Goal: Register for event/course

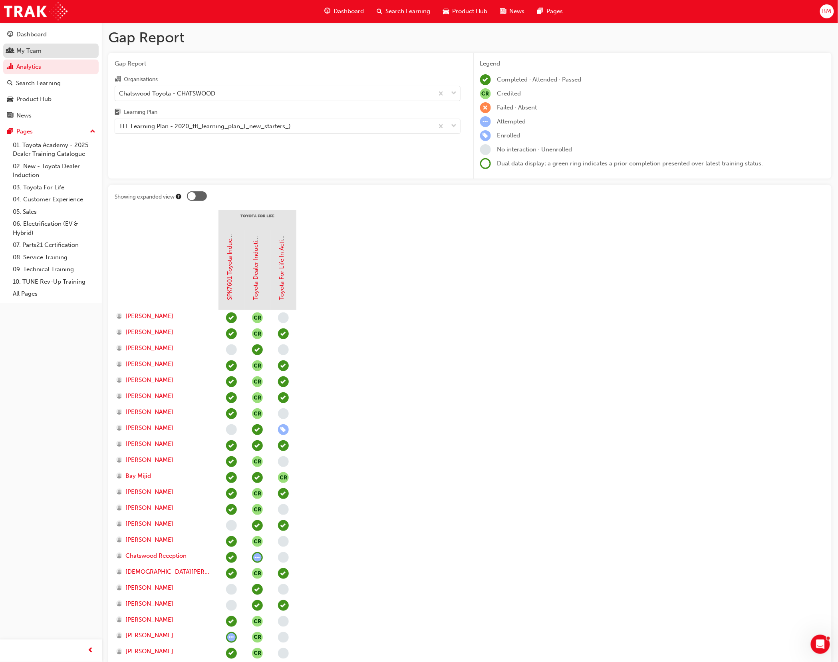
click at [27, 48] on div "My Team" at bounding box center [28, 50] width 25 height 9
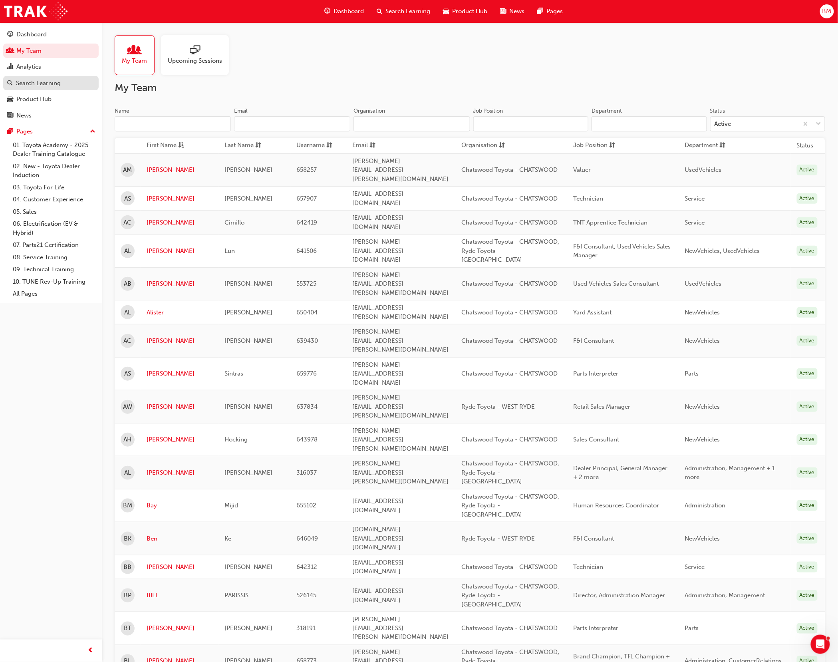
click at [19, 83] on div "Search Learning" at bounding box center [38, 83] width 45 height 9
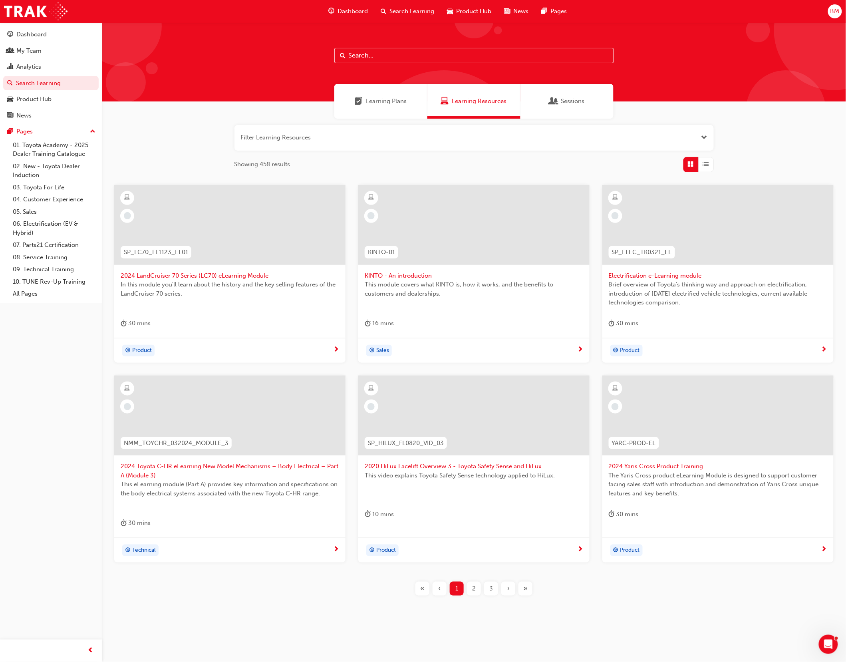
click at [288, 138] on button "button" at bounding box center [474, 138] width 479 height 26
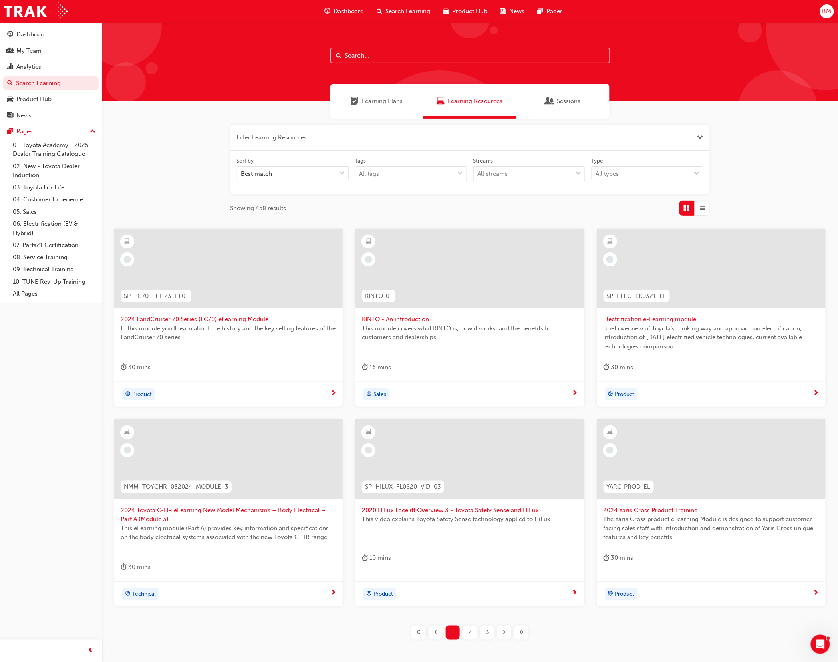
click at [397, 57] on input "text" at bounding box center [470, 55] width 280 height 15
type input "in action"
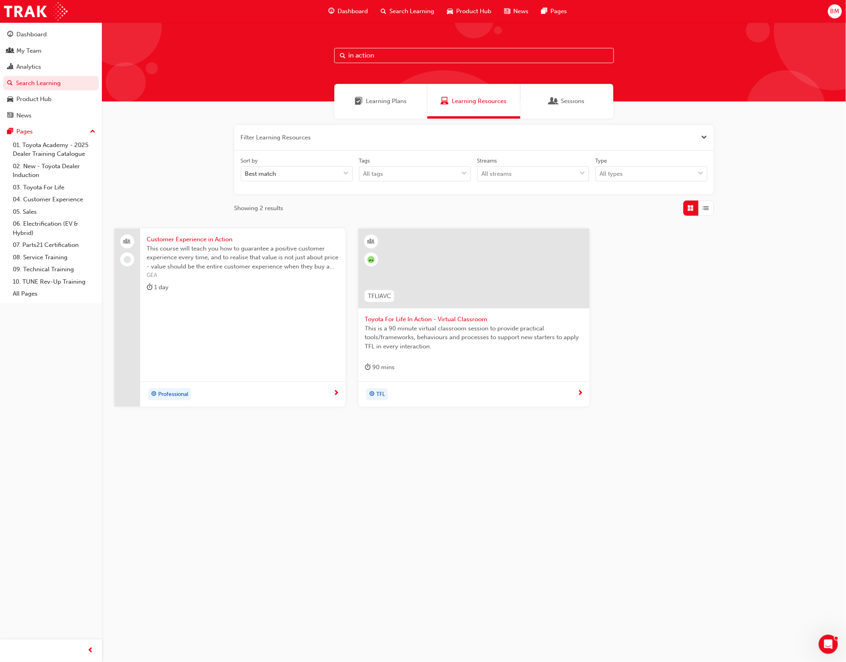
click at [416, 327] on span "This is a 90 minute virtual classroom session to provide practical tools/framew…" at bounding box center [474, 337] width 219 height 27
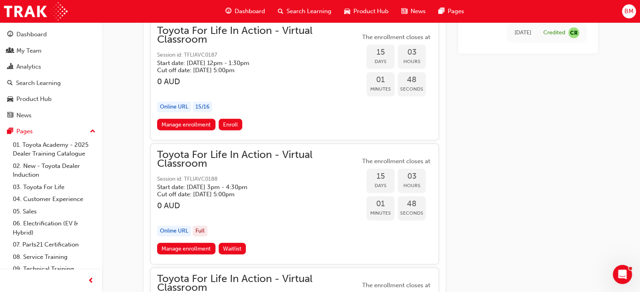
scroll to position [3704, 0]
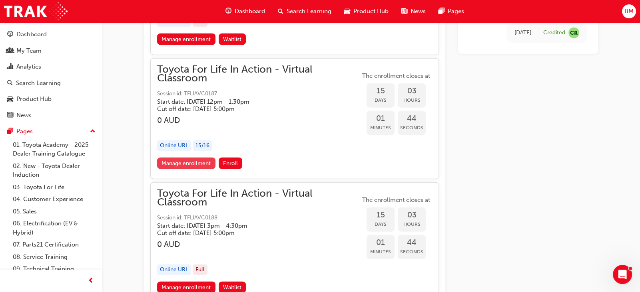
click at [196, 158] on link "Manage enrollment" at bounding box center [186, 164] width 58 height 12
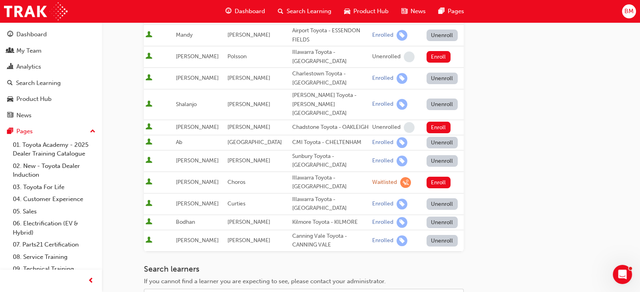
scroll to position [409, 0]
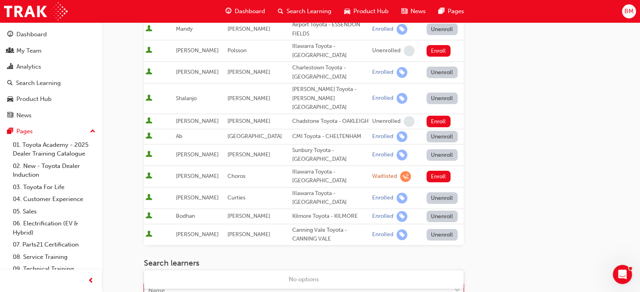
click at [171, 283] on div "Name" at bounding box center [304, 290] width 320 height 15
type input "[PERSON_NAME]"
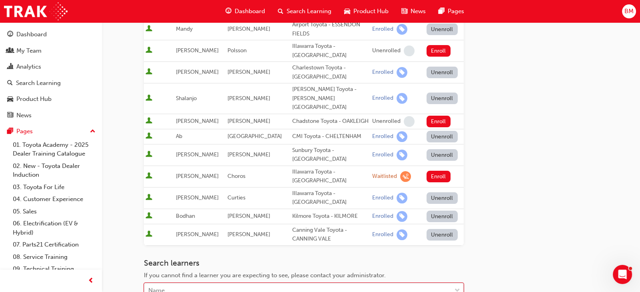
click at [220, 284] on div "Name" at bounding box center [297, 291] width 307 height 14
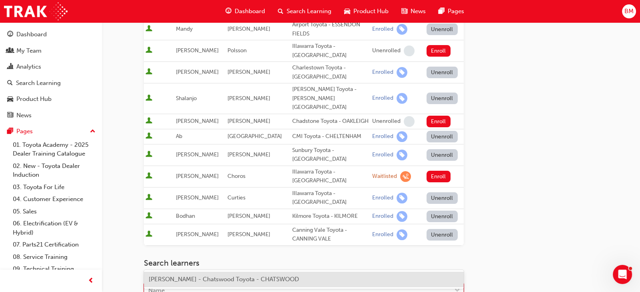
type input "c"
click at [209, 276] on span "[PERSON_NAME] - Chatswood Toyota - CHATSWOOD" at bounding box center [224, 279] width 150 height 7
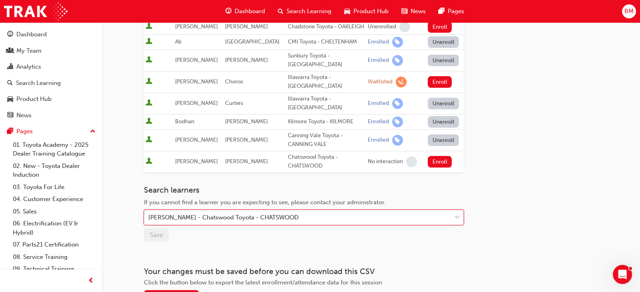
scroll to position [504, 0]
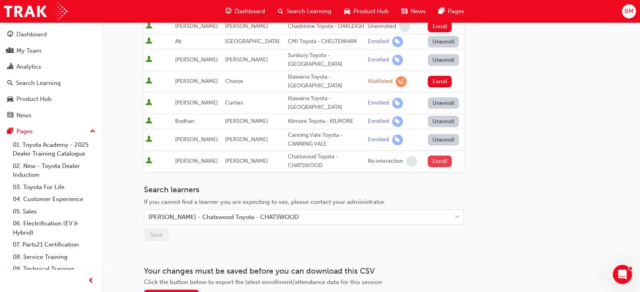
click at [438, 156] on button "Enroll" at bounding box center [440, 162] width 24 height 12
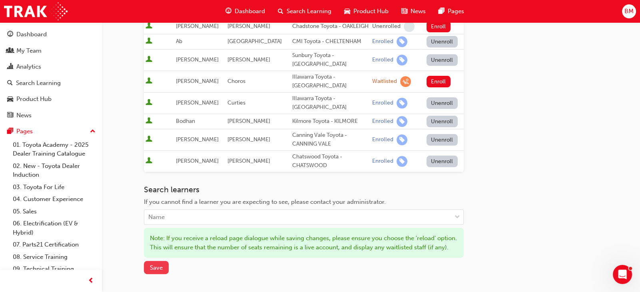
click at [160, 261] on button "Save" at bounding box center [156, 267] width 25 height 13
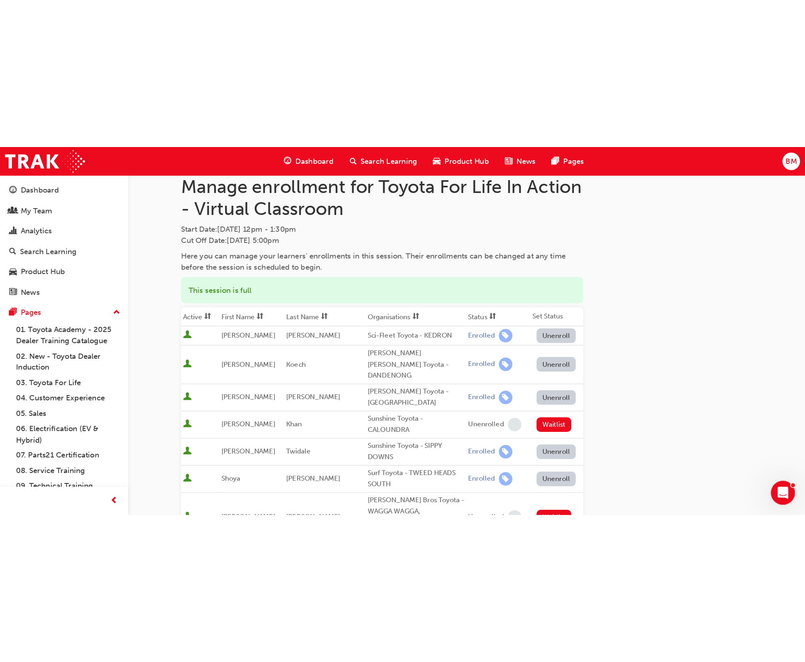
scroll to position [0, 0]
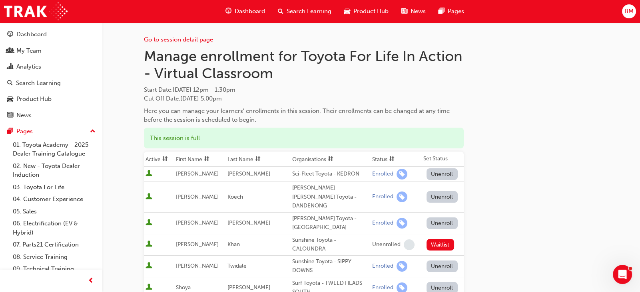
click at [179, 43] on link "Go to session detail page" at bounding box center [178, 39] width 69 height 7
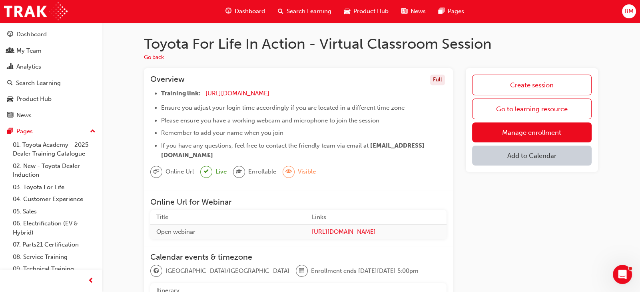
click at [551, 158] on button "Add to Calendar" at bounding box center [531, 156] width 119 height 20
click at [524, 198] on div "Office 365" at bounding box center [522, 195] width 29 height 9
click at [584, 161] on button "button" at bounding box center [582, 157] width 19 height 22
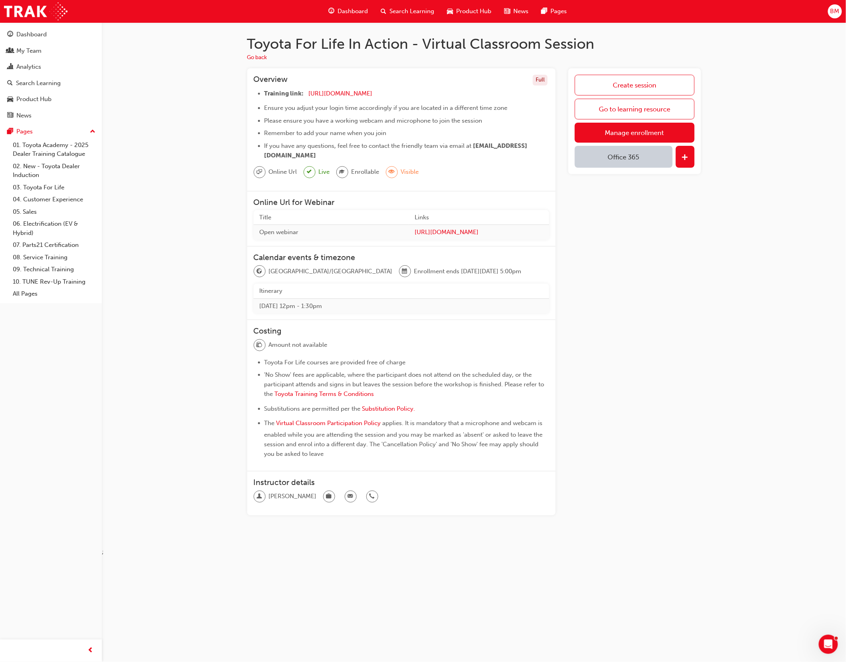
drag, startPoint x: 137, startPoint y: 61, endPoint x: 102, endPoint y: 61, distance: 34.4
click at [137, 61] on div "Toyota For Life In Action - Virtual Classroom Session Go back Overview Full Tra…" at bounding box center [474, 284] width 744 height 525
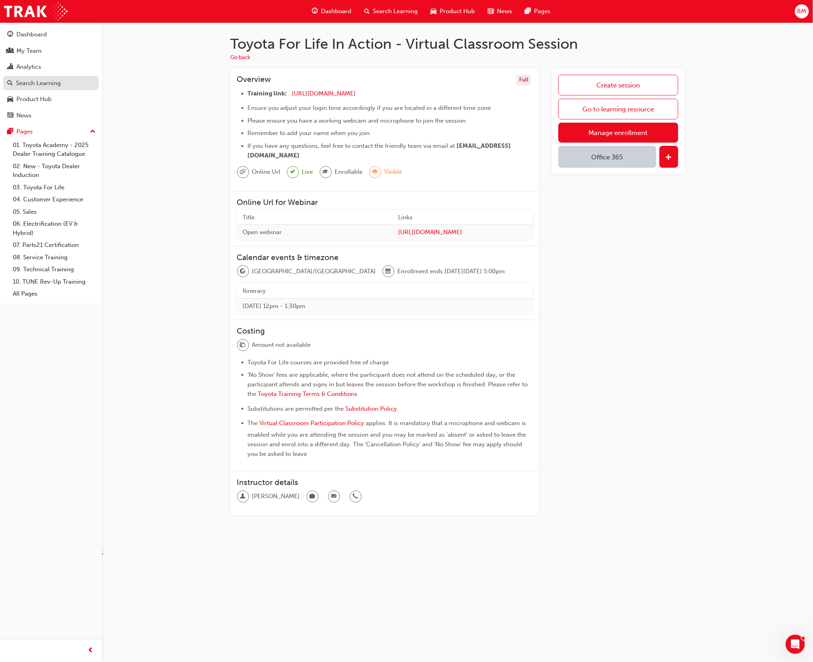
click at [39, 79] on div "Search Learning" at bounding box center [38, 83] width 45 height 9
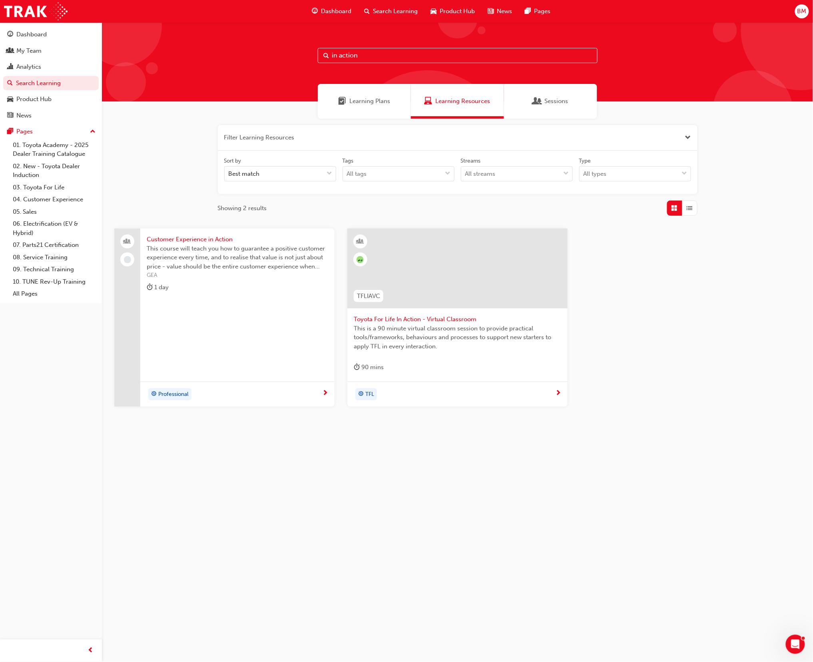
click at [378, 58] on input "in action" at bounding box center [458, 55] width 280 height 15
click at [387, 324] on span "This is a 90 minute virtual classroom session to provide practical tools/framew…" at bounding box center [457, 337] width 207 height 27
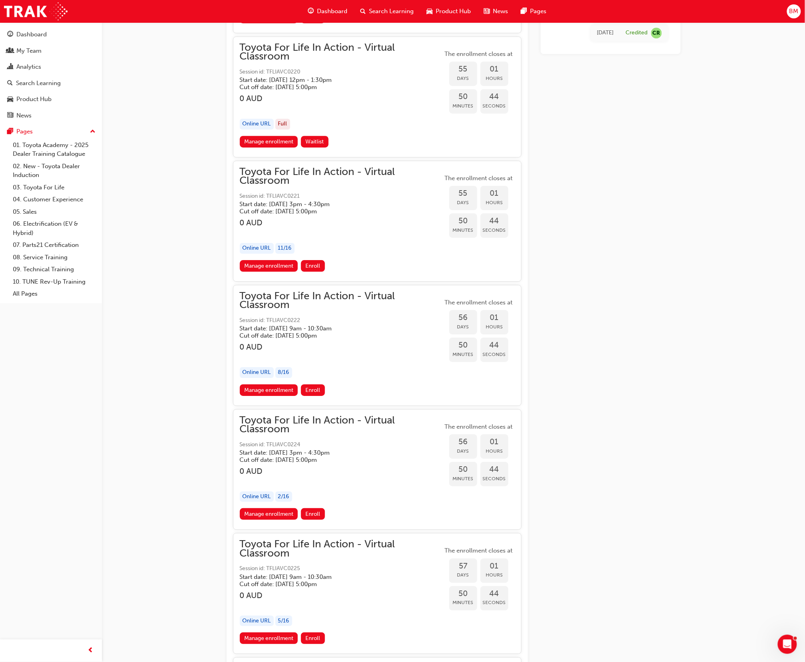
scroll to position [9316, 0]
click at [285, 396] on link "Manage enrollment" at bounding box center [269, 390] width 58 height 12
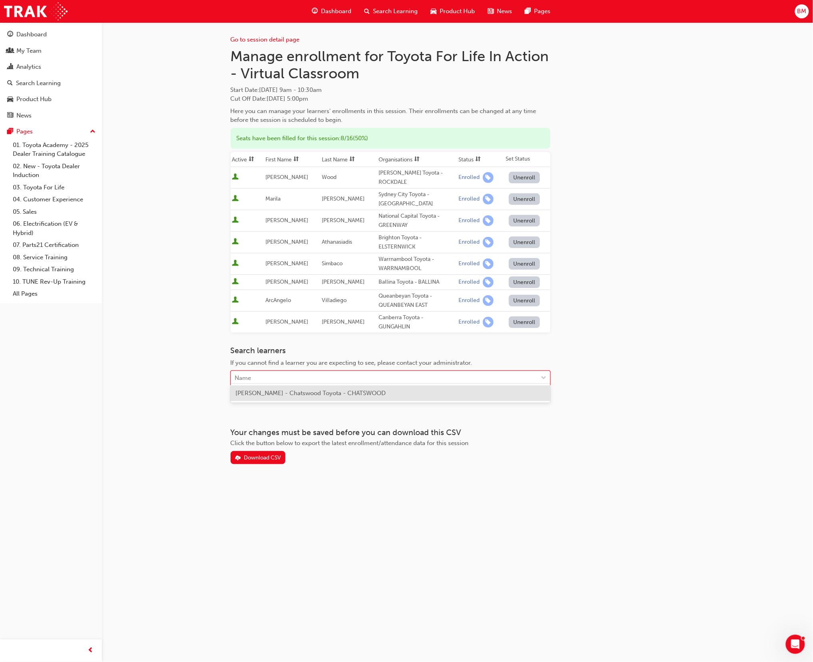
click at [291, 372] on div "Name" at bounding box center [384, 379] width 307 height 14
type input "good"
click at [291, 393] on span "[PERSON_NAME] - Chatswood Toyota - CHATSWOOD" at bounding box center [310, 393] width 150 height 7
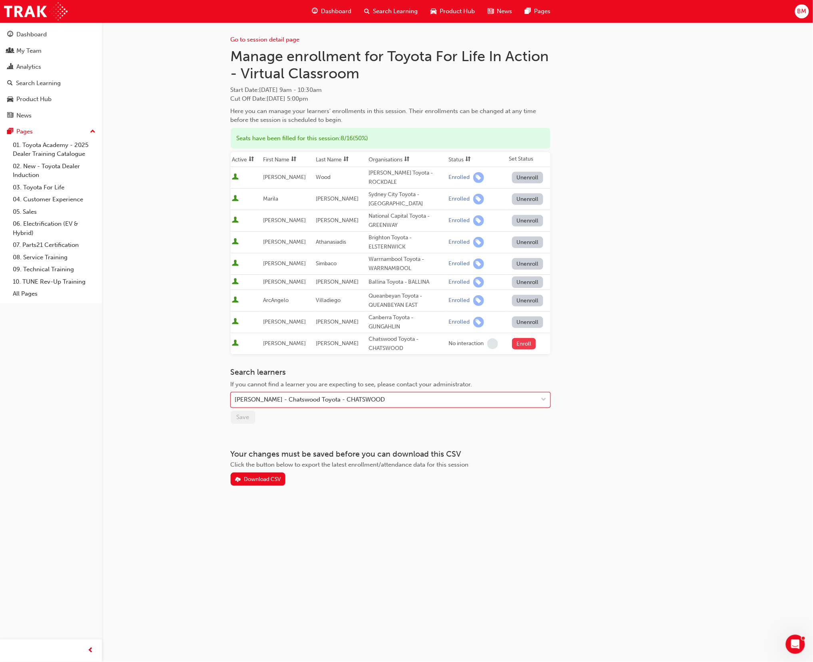
click at [518, 338] on button "Enroll" at bounding box center [524, 344] width 24 height 12
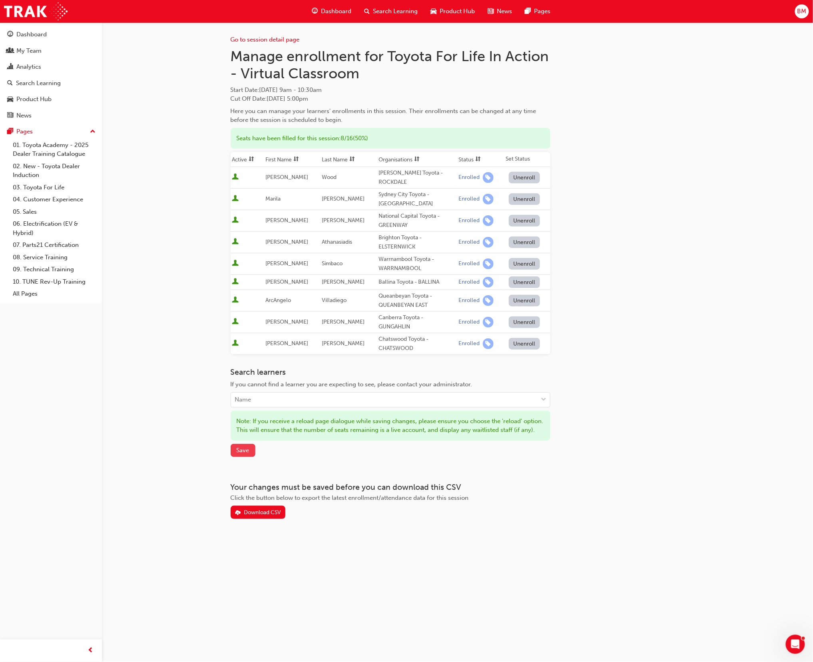
click at [245, 454] on span "Save" at bounding box center [243, 450] width 13 height 7
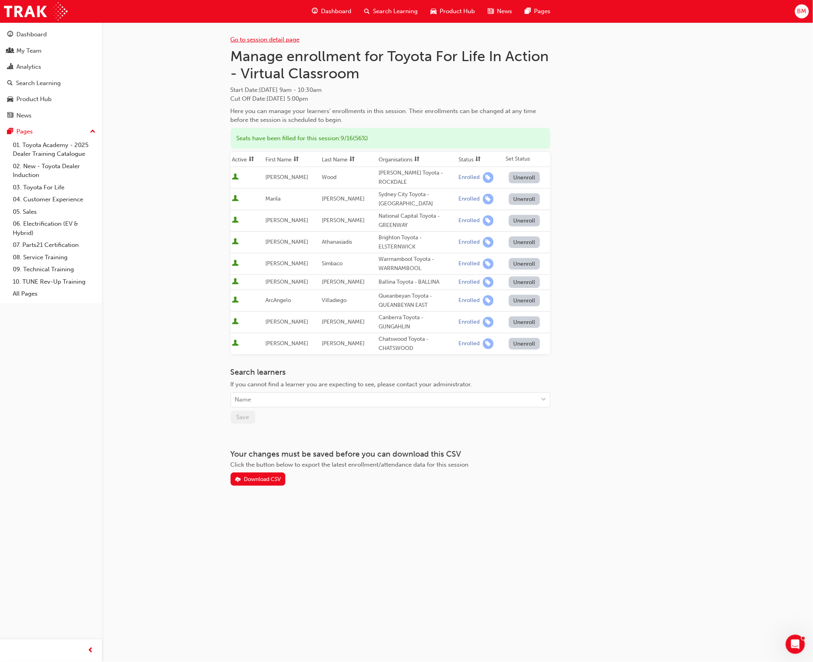
click at [270, 38] on link "Go to session detail page" at bounding box center [265, 39] width 69 height 7
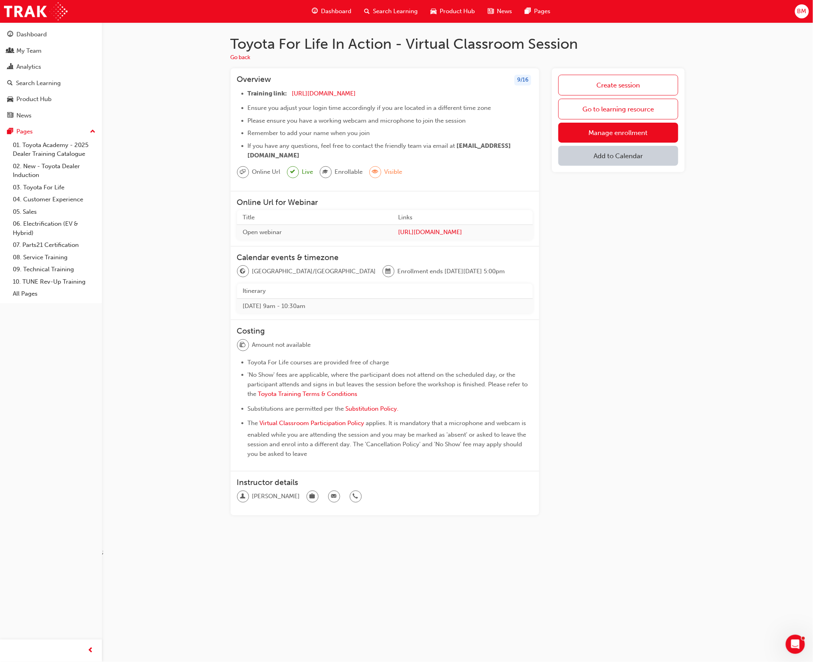
click at [632, 158] on button "Add to Calendar" at bounding box center [617, 156] width 119 height 20
click at [626, 192] on button "Office 365" at bounding box center [618, 197] width 54 height 15
click at [669, 156] on span "plus-icon" at bounding box center [668, 158] width 7 height 8
